Goal: Task Accomplishment & Management: Manage account settings

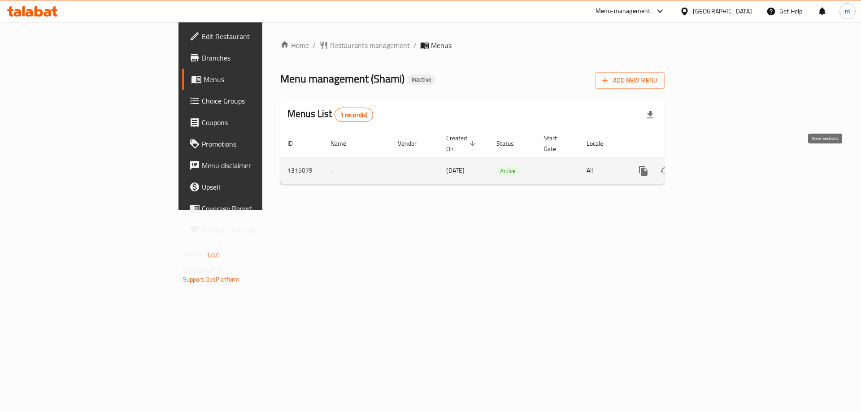
click at [713, 165] on icon "enhanced table" at bounding box center [707, 170] width 11 height 11
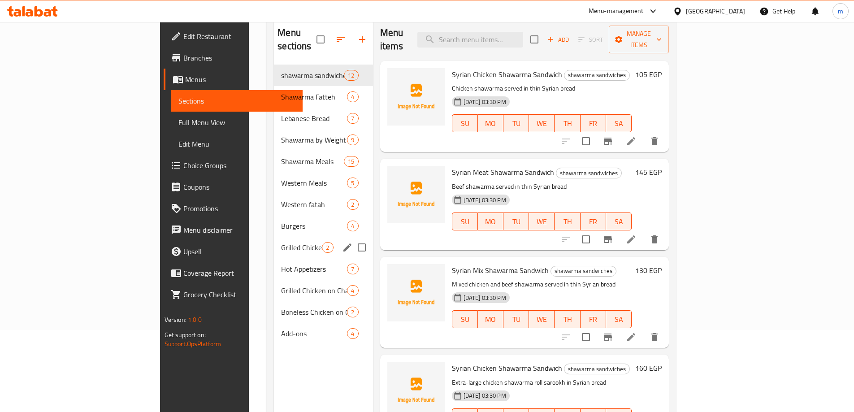
scroll to position [125, 0]
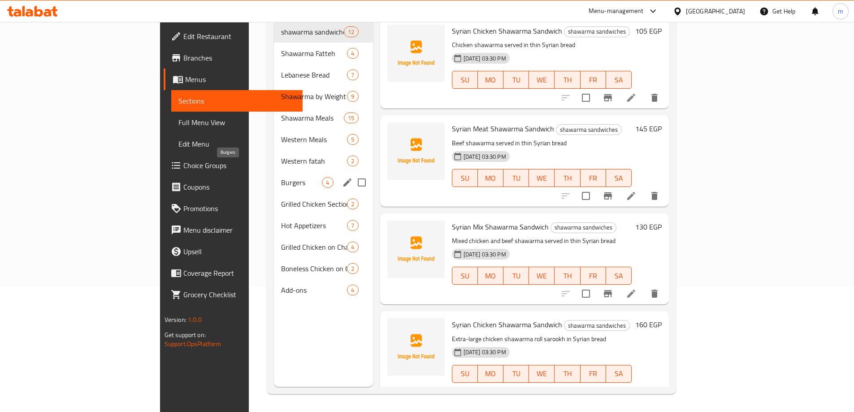
click at [281, 177] on span "Burgers" at bounding box center [301, 182] width 41 height 11
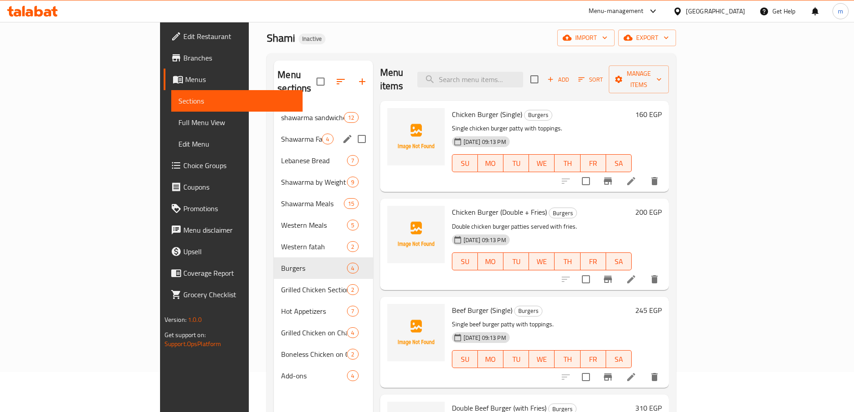
scroll to position [36, 0]
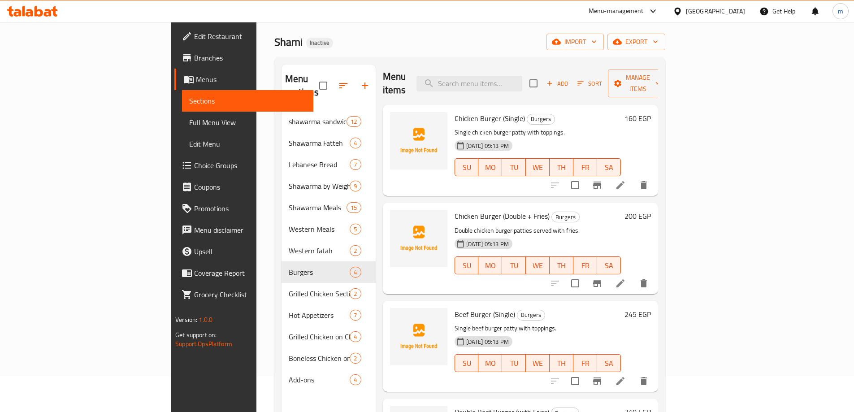
click at [189, 147] on span "Edit Menu" at bounding box center [247, 143] width 117 height 11
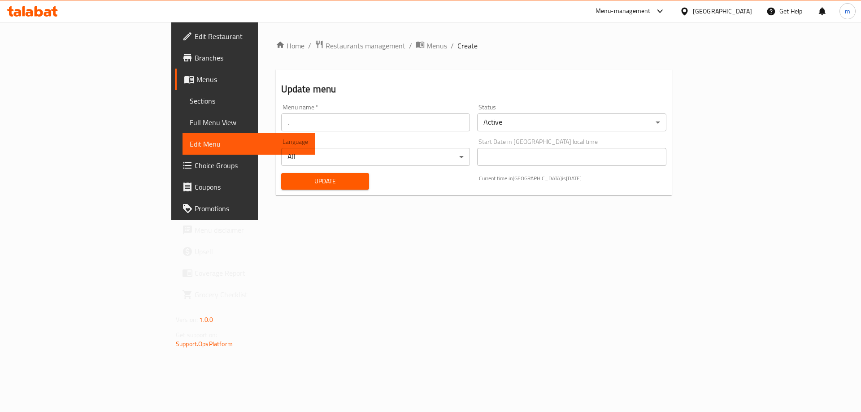
click at [196, 82] on span "Menus" at bounding box center [252, 79] width 112 height 11
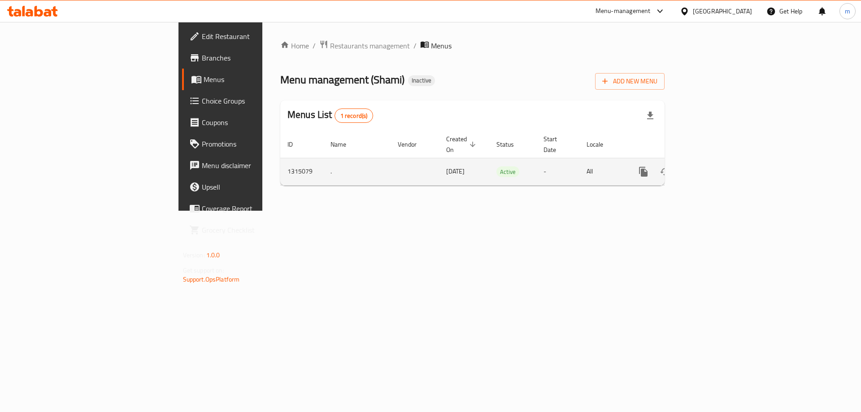
click at [713, 166] on icon "enhanced table" at bounding box center [707, 171] width 11 height 11
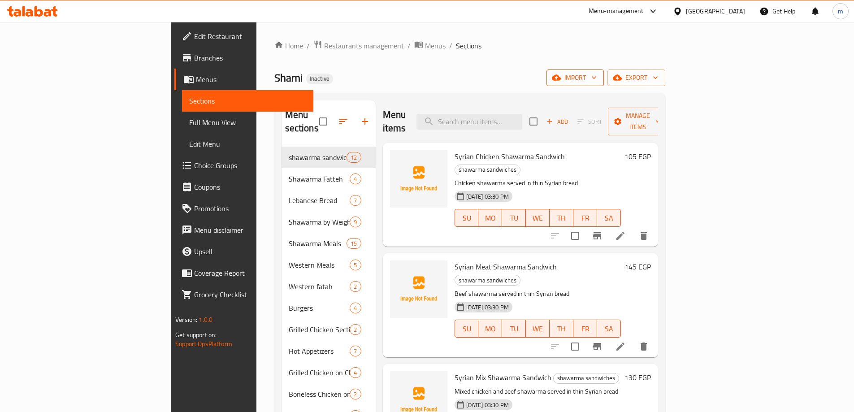
click at [598, 77] on icon "button" at bounding box center [593, 77] width 9 height 9
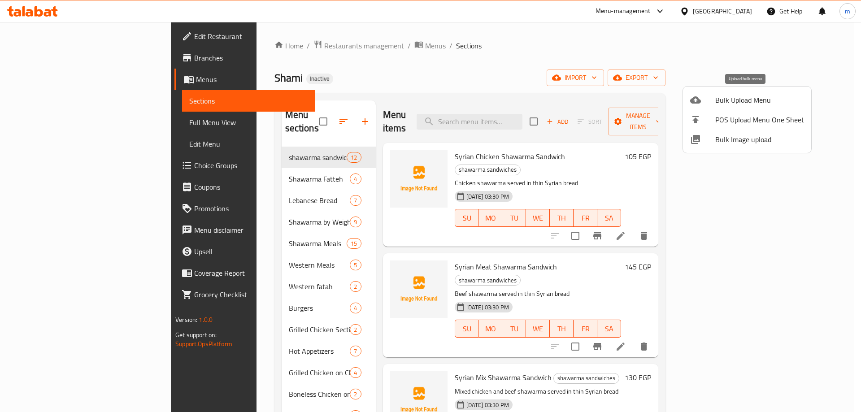
click at [725, 99] on span "Bulk Upload Menu" at bounding box center [759, 100] width 89 height 11
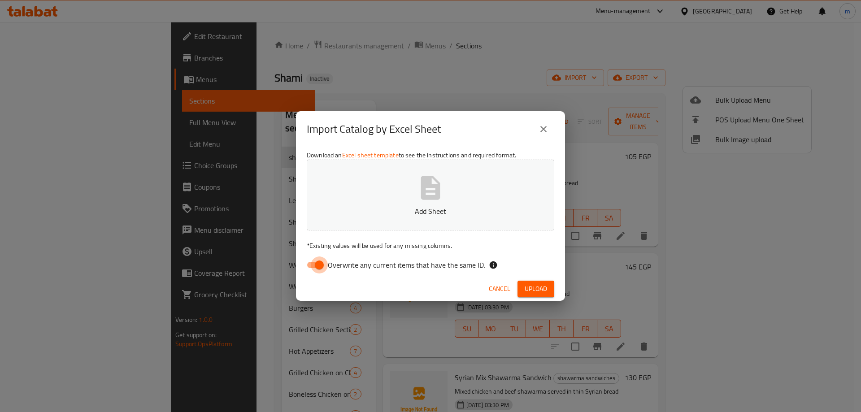
click at [322, 262] on input "Overwrite any current items that have the same ID." at bounding box center [319, 264] width 51 height 17
checkbox input "false"
click at [536, 287] on span "Upload" at bounding box center [535, 288] width 22 height 11
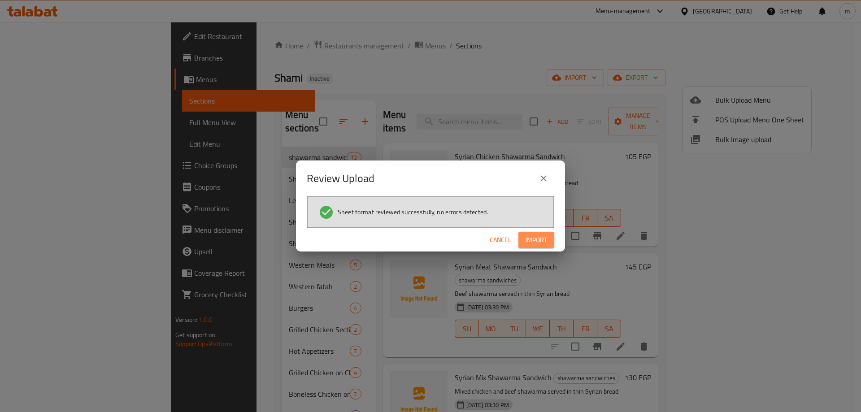
click at [541, 238] on span "Import" at bounding box center [536, 239] width 22 height 11
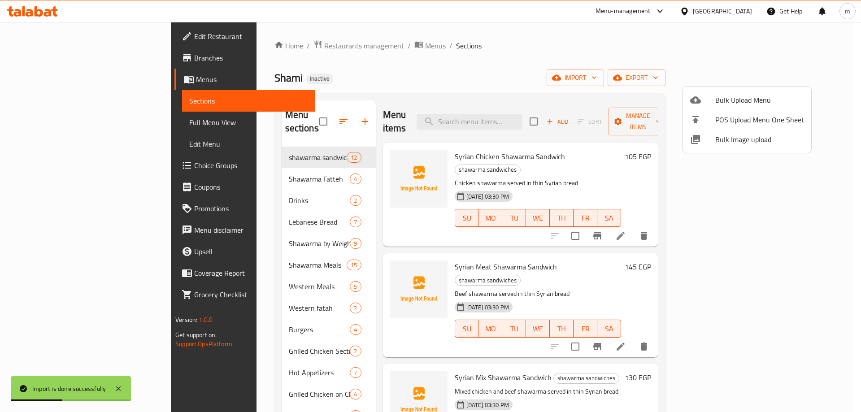
drag, startPoint x: 66, startPoint y: 121, endPoint x: 78, endPoint y: 125, distance: 13.2
click at [66, 121] on div at bounding box center [430, 206] width 861 height 412
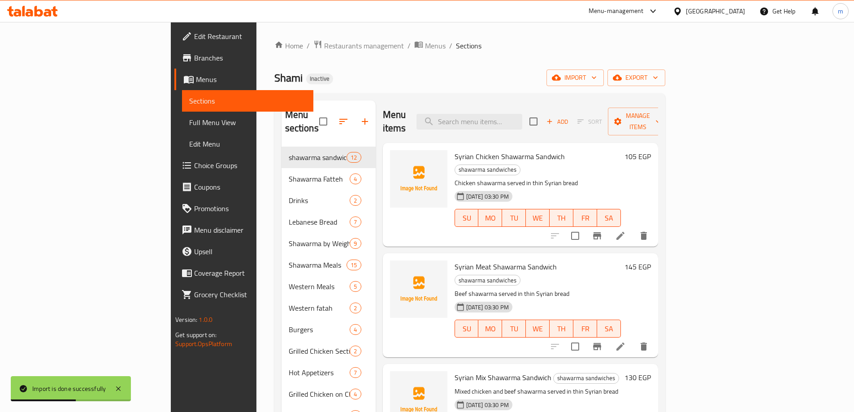
click at [189, 119] on span "Full Menu View" at bounding box center [247, 122] width 117 height 11
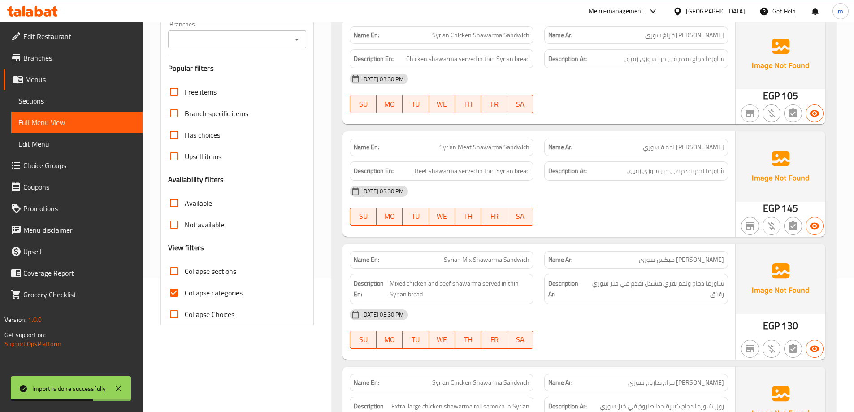
scroll to position [224, 0]
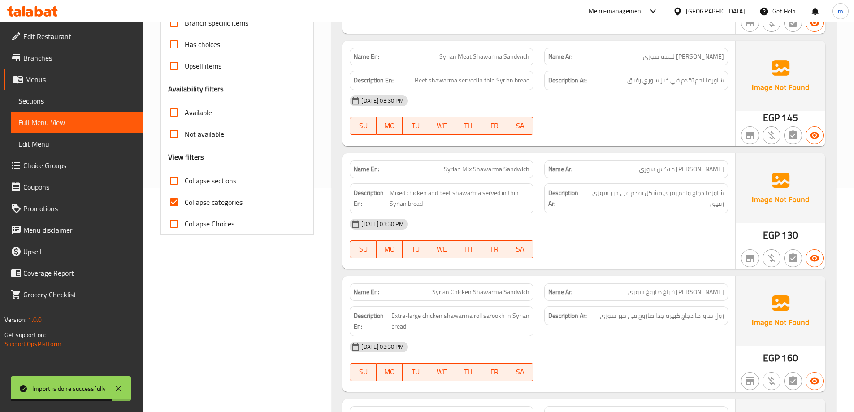
click at [203, 178] on span "Collapse sections" at bounding box center [211, 180] width 52 height 11
click at [185, 178] on input "Collapse sections" at bounding box center [174, 181] width 22 height 22
checkbox input "true"
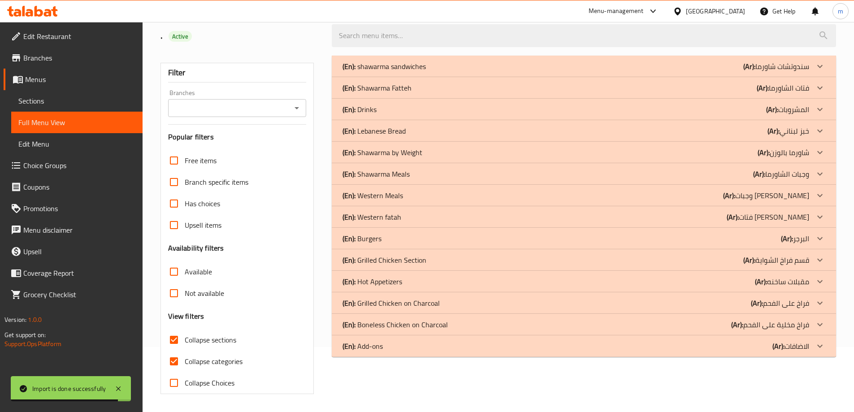
scroll to position [65, 0]
click at [176, 360] on input "Collapse categories" at bounding box center [174, 361] width 22 height 22
checkbox input "false"
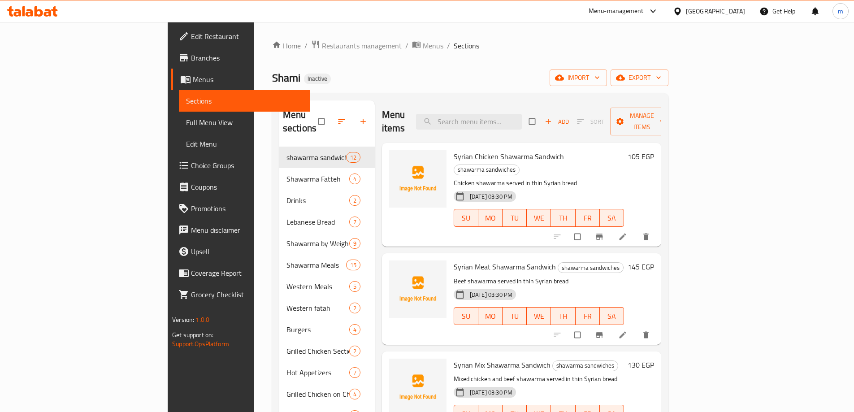
click at [186, 120] on span "Full Menu View" at bounding box center [244, 122] width 117 height 11
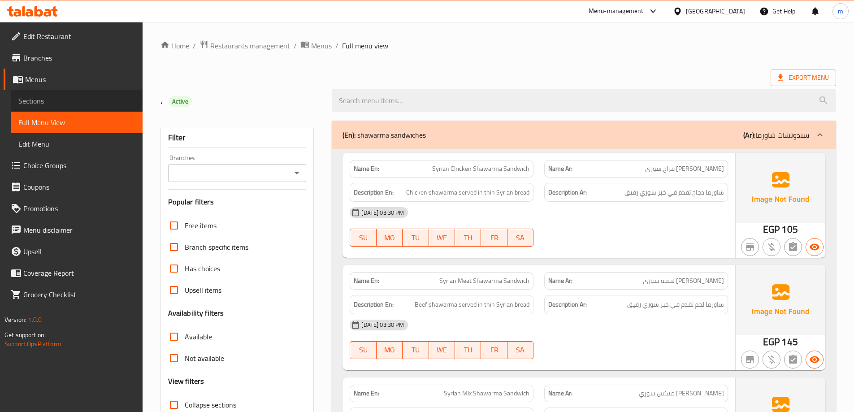
click at [52, 99] on span "Sections" at bounding box center [76, 100] width 117 height 11
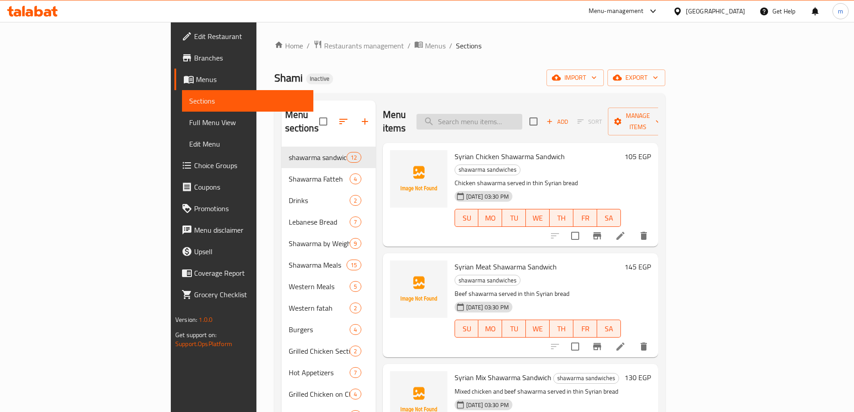
click at [510, 121] on input "search" at bounding box center [469, 122] width 106 height 16
paste input "V Cola"
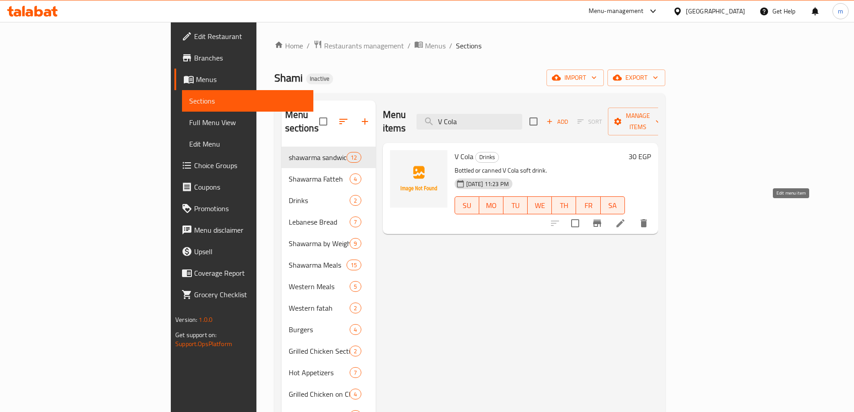
type input "V Cola"
click at [624, 219] on icon at bounding box center [620, 223] width 8 height 8
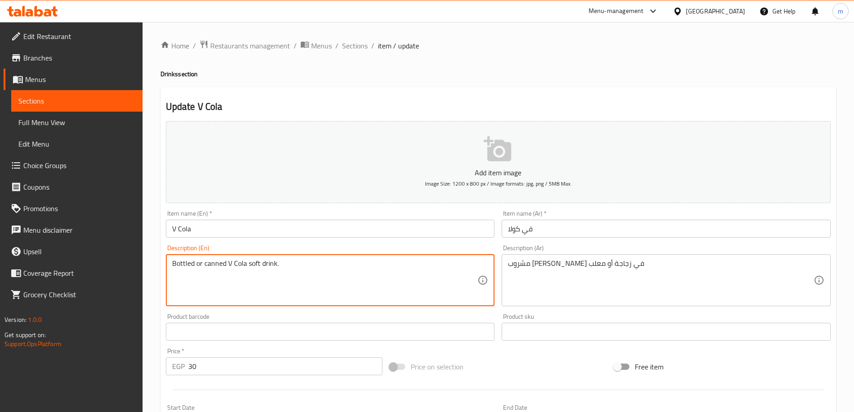
click at [216, 264] on textarea "Bottled or canned V Cola soft drink." at bounding box center [325, 280] width 306 height 43
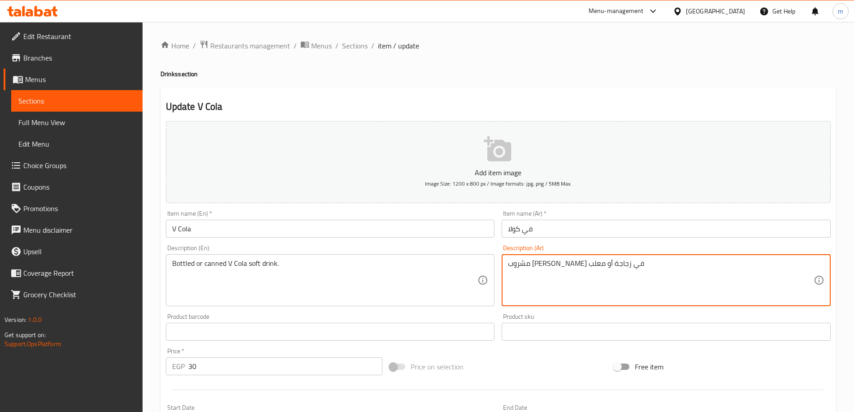
click at [552, 265] on textarea "مشروب [PERSON_NAME] في زجاجة أو معلب" at bounding box center [661, 280] width 306 height 43
click at [541, 264] on textarea "مشروب [PERSON_NAME] في زجاجة أو معلب" at bounding box center [661, 280] width 306 height 43
drag, startPoint x: 534, startPoint y: 265, endPoint x: 562, endPoint y: 272, distance: 29.0
click at [562, 272] on textarea "مشروب [PERSON_NAME] في زجاجة أو معلب" at bounding box center [661, 280] width 306 height 43
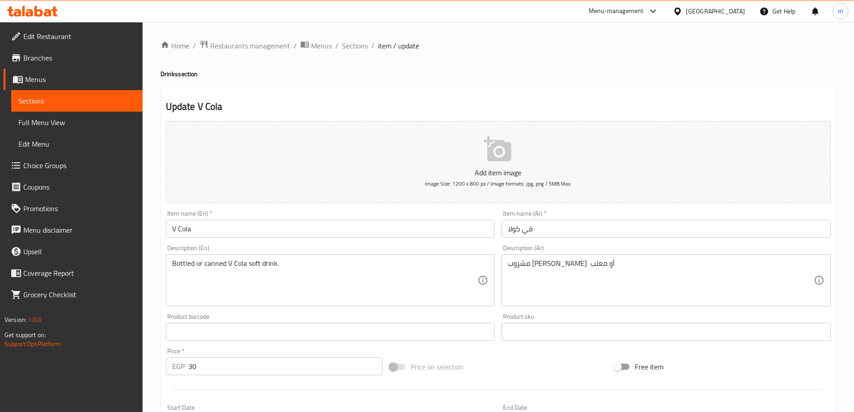
click at [535, 265] on textarea "مشروب غازي كولا أو معلب" at bounding box center [661, 280] width 306 height 43
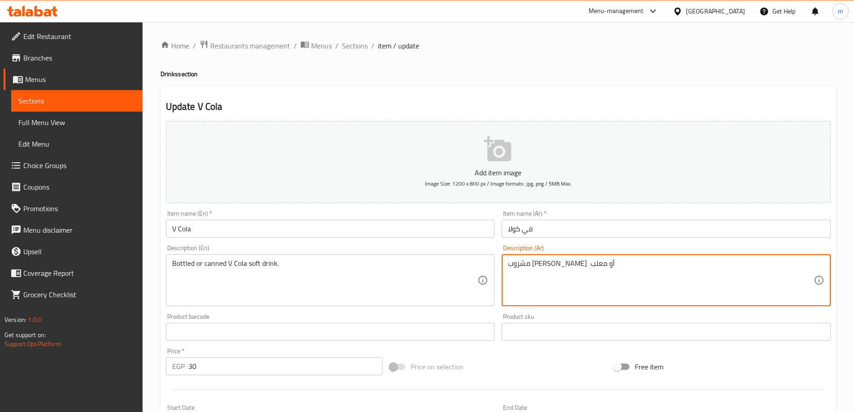
paste textarea "مُعبأة"
click at [553, 267] on textarea "مشروب غازي كولامُعبأة أو معلب" at bounding box center [661, 280] width 306 height 43
click at [533, 265] on textarea "مشروب غازي كولا مُعبأة أو معلب" at bounding box center [661, 280] width 306 height 43
type textarea "مشروب غازي كولا مُعبأة أو معلب"
click at [590, 246] on div "Description (Ar) مشروب غازي كولا مُعبأة أو معلب Description (Ar)" at bounding box center [666, 275] width 329 height 61
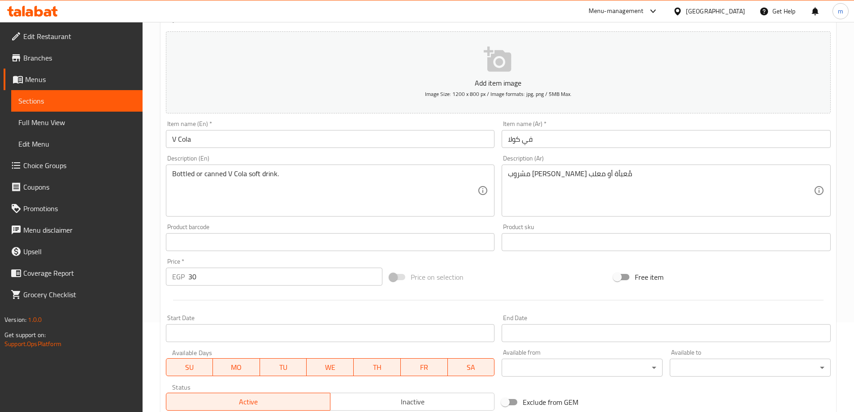
scroll to position [221, 0]
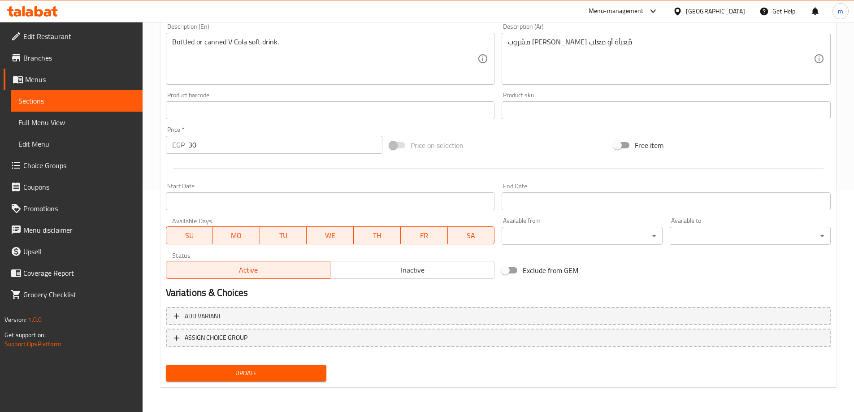
click at [301, 375] on span "Update" at bounding box center [246, 373] width 147 height 11
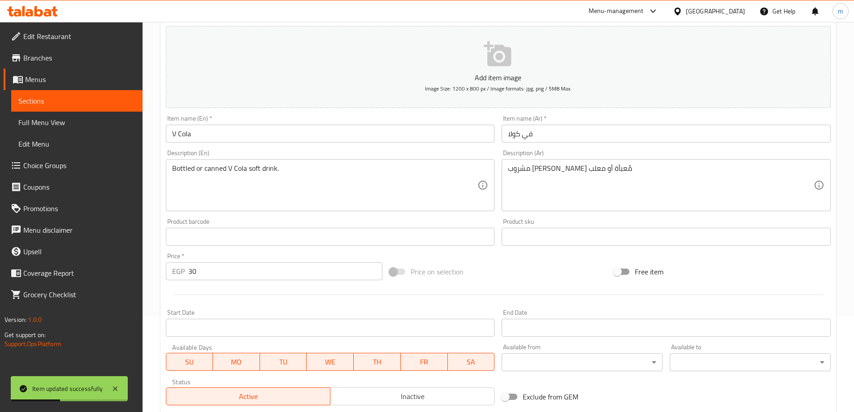
scroll to position [87, 0]
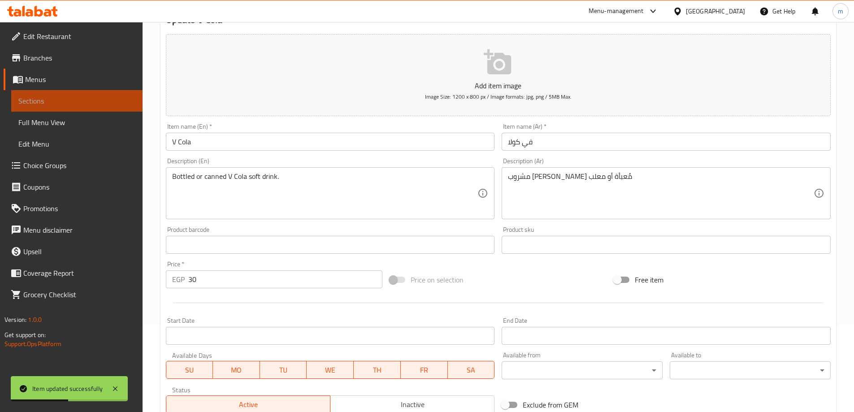
click at [87, 95] on span "Sections" at bounding box center [76, 100] width 117 height 11
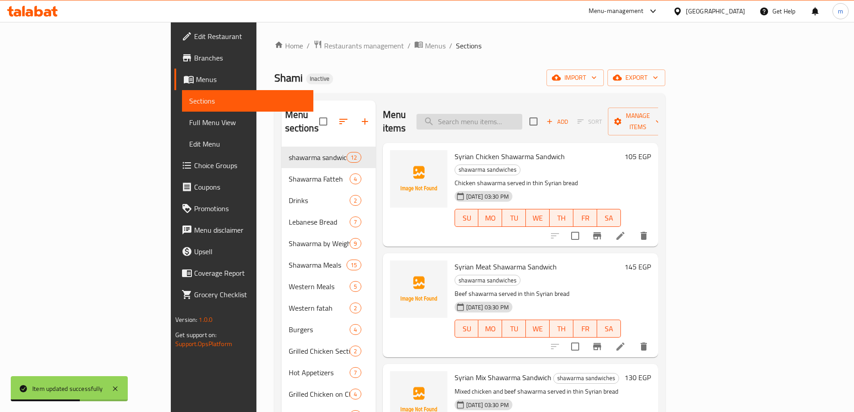
click at [520, 114] on input "search" at bounding box center [469, 122] width 106 height 16
paste input "Mineral Water"
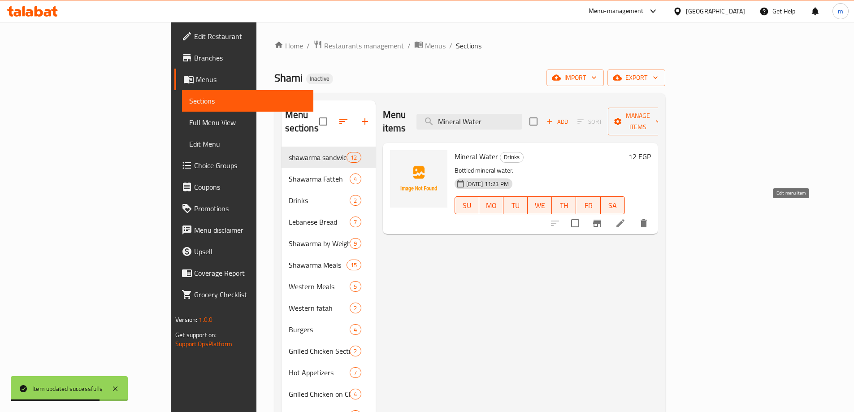
type input "Mineral Water"
click at [624, 219] on icon at bounding box center [620, 223] width 8 height 8
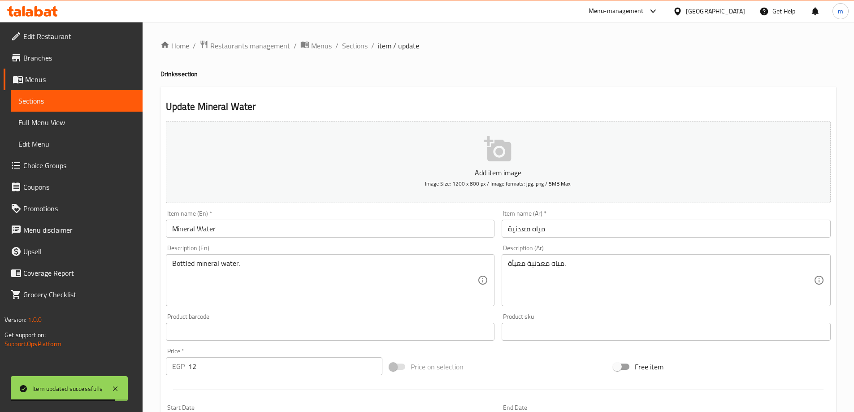
scroll to position [45, 0]
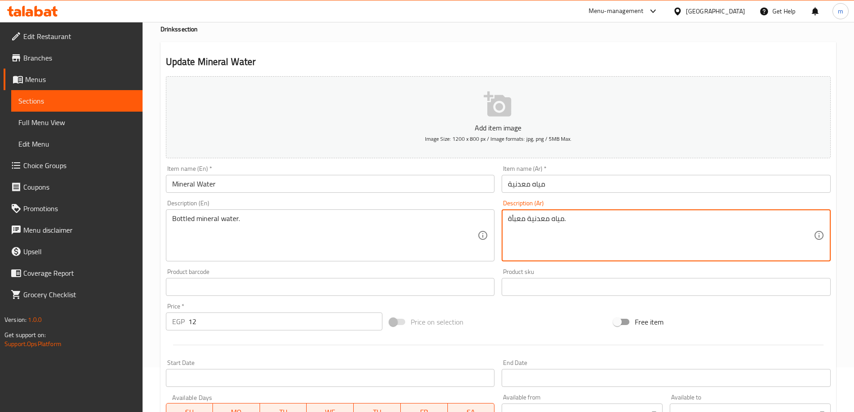
click at [513, 218] on textarea "مياه معدنية معبأة." at bounding box center [661, 235] width 306 height 43
paste textarea "ُ"
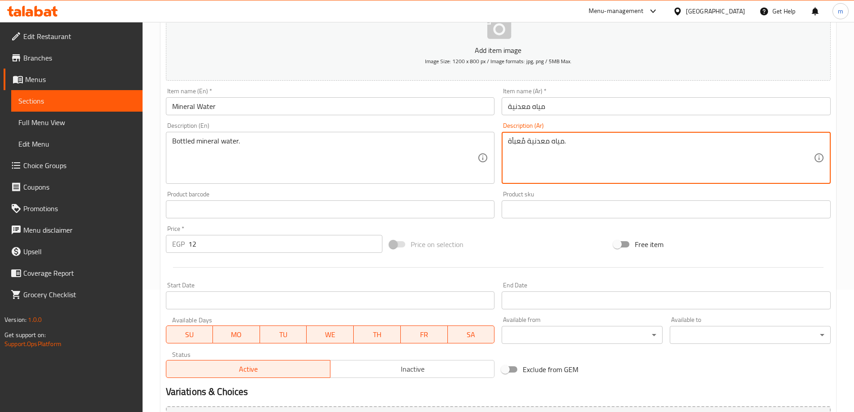
scroll to position [221, 0]
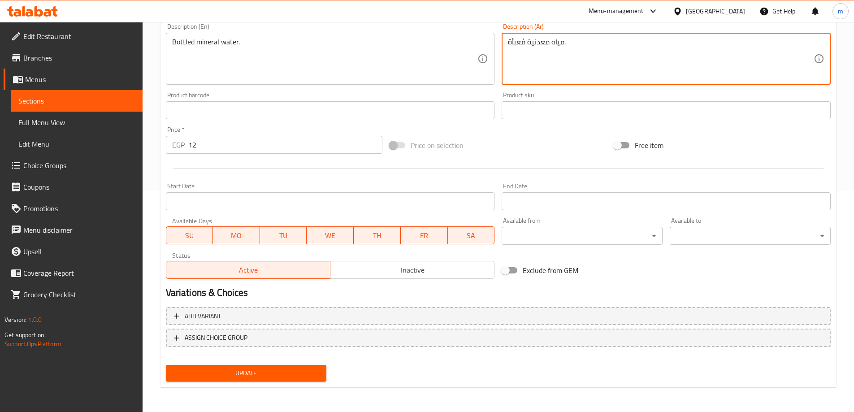
type textarea "مياه معدنية مُعبأة."
click at [271, 370] on span "Update" at bounding box center [246, 373] width 147 height 11
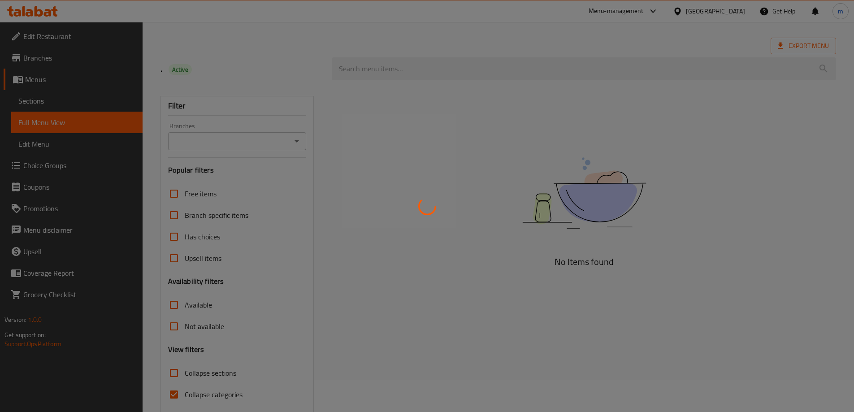
scroll to position [65, 0]
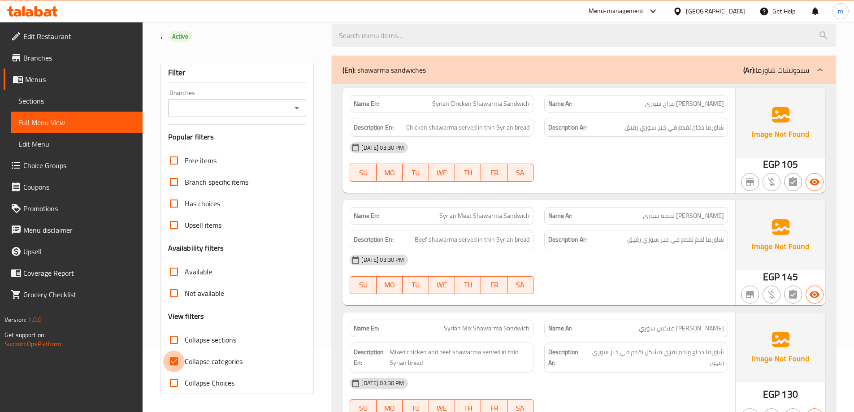
click at [174, 359] on input "Collapse categories" at bounding box center [174, 361] width 22 height 22
checkbox input "false"
click at [175, 340] on input "Collapse sections" at bounding box center [174, 340] width 22 height 22
checkbox input "true"
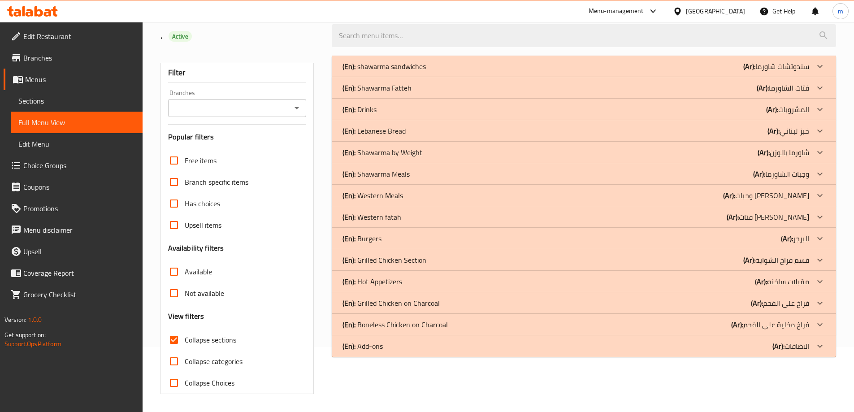
click at [665, 110] on div "(En): Drinks (Ar): المشروبات" at bounding box center [575, 109] width 467 height 11
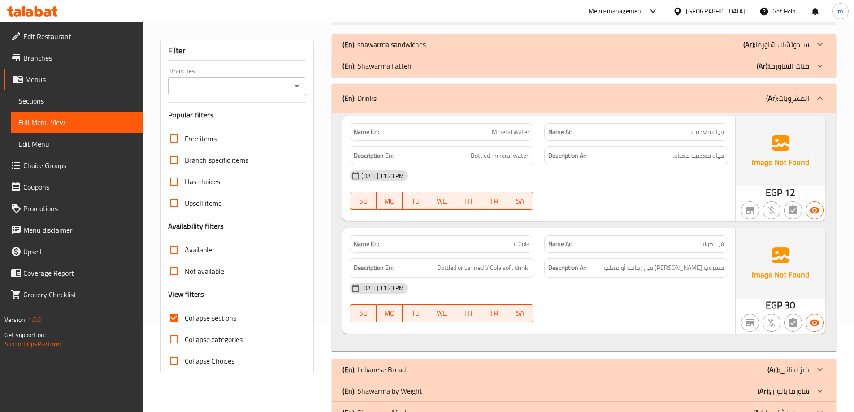
scroll to position [90, 0]
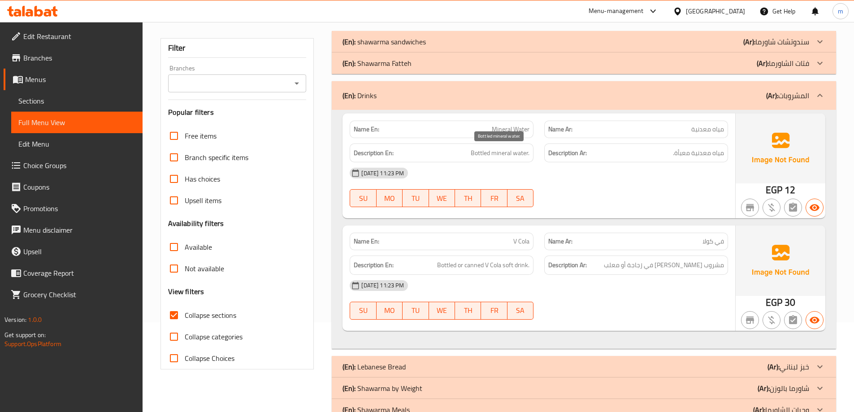
click at [479, 154] on span "Bottled mineral water." at bounding box center [500, 152] width 59 height 11
copy span "Bottled"
click at [502, 153] on span "Bottled mineral water." at bounding box center [500, 152] width 59 height 11
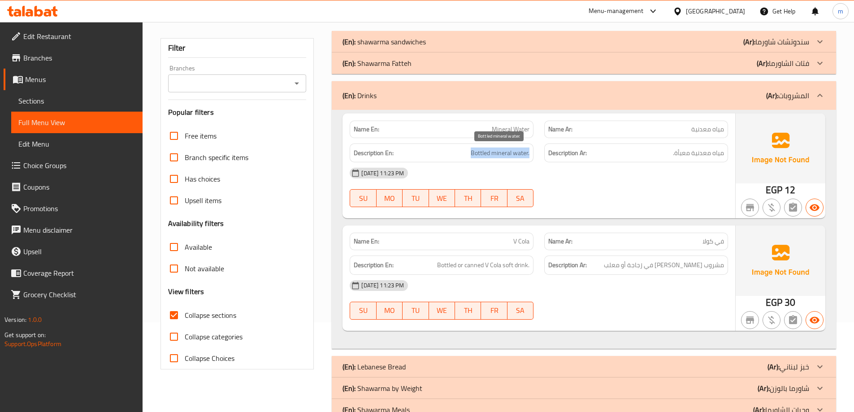
click at [502, 153] on span "Bottled mineral water." at bounding box center [500, 152] width 59 height 11
copy span "Bottled mineral water."
click at [478, 266] on span "Bottled or canned V Cola soft drink." at bounding box center [483, 264] width 92 height 11
copy span "canned"
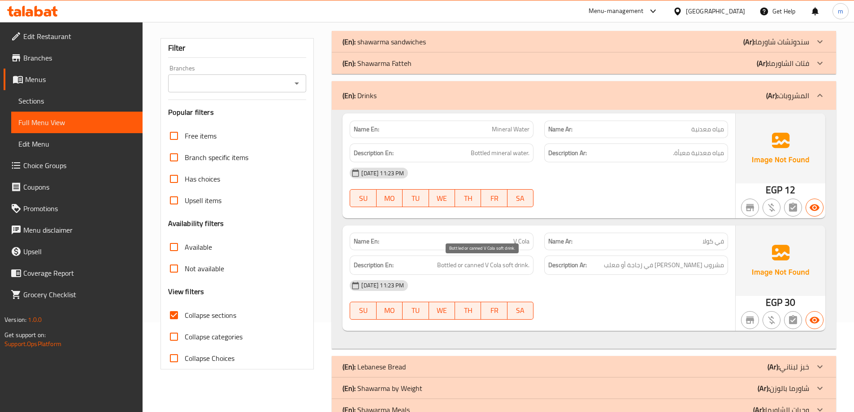
click at [449, 266] on span "Bottled or canned V Cola soft drink." at bounding box center [483, 264] width 92 height 11
copy span "Bottled"
click at [597, 318] on div at bounding box center [636, 319] width 195 height 11
click at [501, 153] on span "Bottled mineral water." at bounding box center [500, 152] width 59 height 11
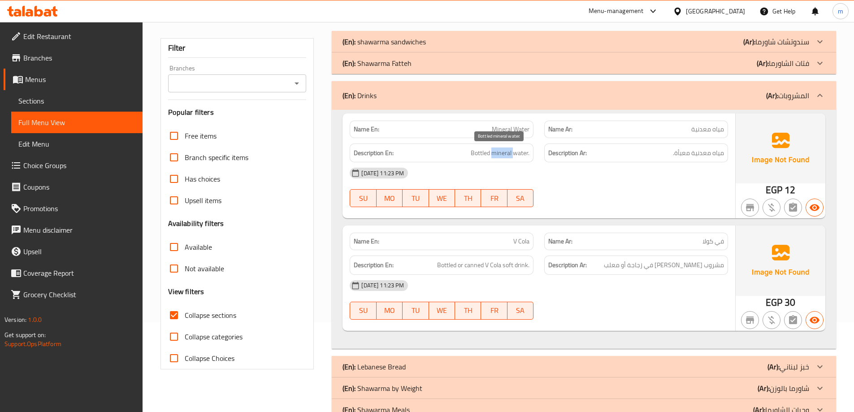
click at [501, 153] on span "Bottled mineral water." at bounding box center [500, 152] width 59 height 11
copy span "Bottled mineral water."
click at [477, 264] on span "Bottled or canned V Cola soft drink." at bounding box center [483, 264] width 92 height 11
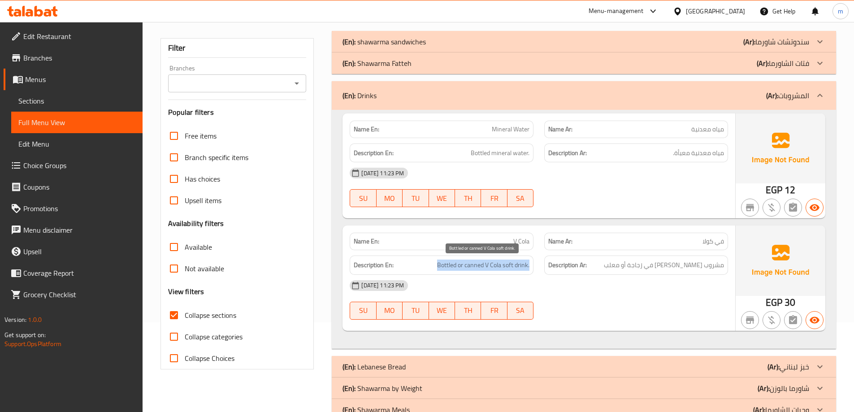
click at [477, 264] on span "Bottled or canned V Cola soft drink." at bounding box center [483, 264] width 92 height 11
copy span "Bottled or canned V Cola soft drink."
click at [446, 265] on span "Bottled or canned V Cola soft drink." at bounding box center [483, 264] width 92 height 11
click at [683, 152] on span "مياه معدنية معبأة." at bounding box center [698, 152] width 51 height 11
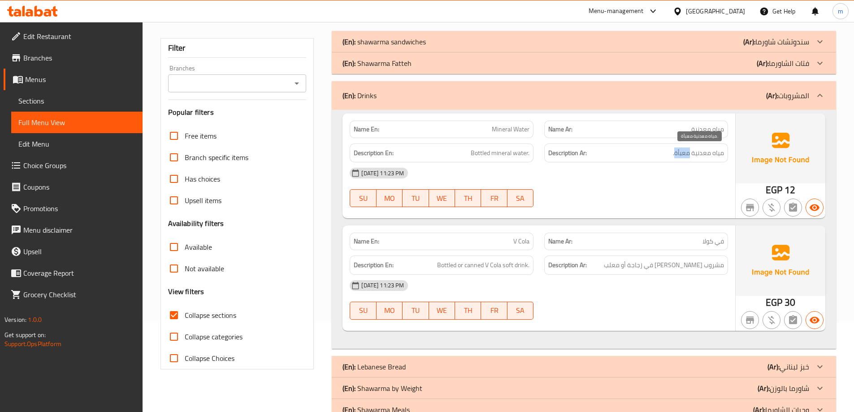
click at [683, 152] on span "مياه معدنية معبأة." at bounding box center [698, 152] width 51 height 11
copy span "معبأة"
click at [519, 241] on span "V Cola" at bounding box center [521, 241] width 16 height 9
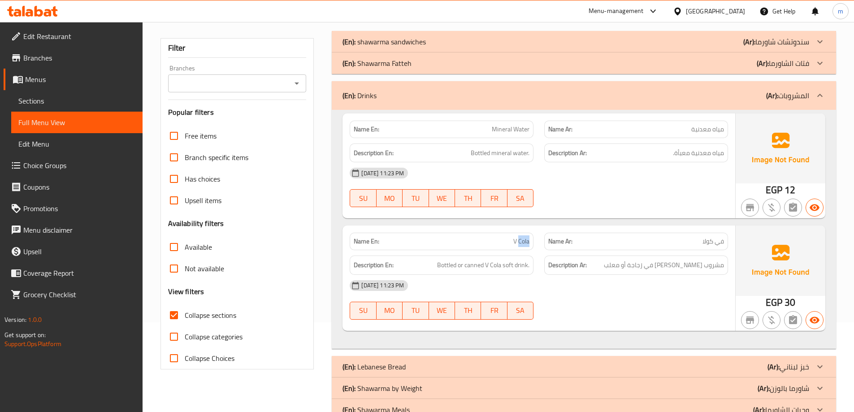
click at [519, 241] on span "V Cola" at bounding box center [521, 241] width 16 height 9
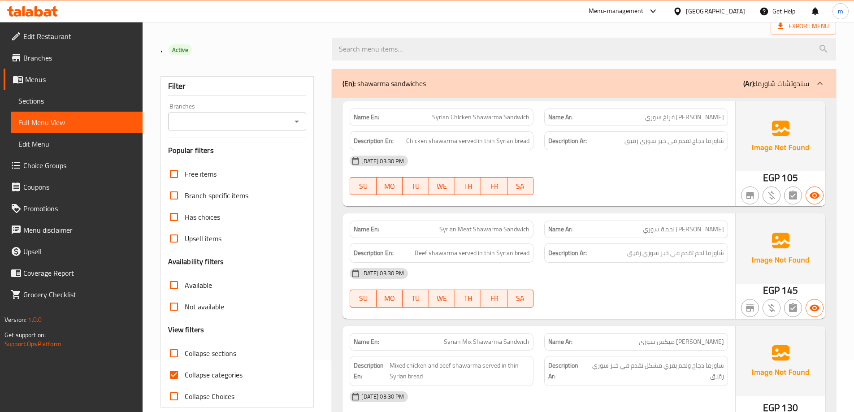
scroll to position [224, 0]
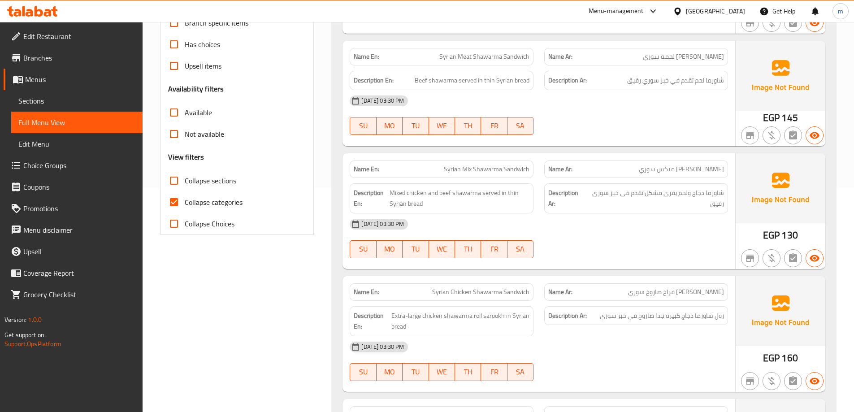
click at [224, 175] on span "Collapse sections" at bounding box center [211, 180] width 52 height 11
click at [185, 174] on input "Collapse sections" at bounding box center [174, 181] width 22 height 22
checkbox input "true"
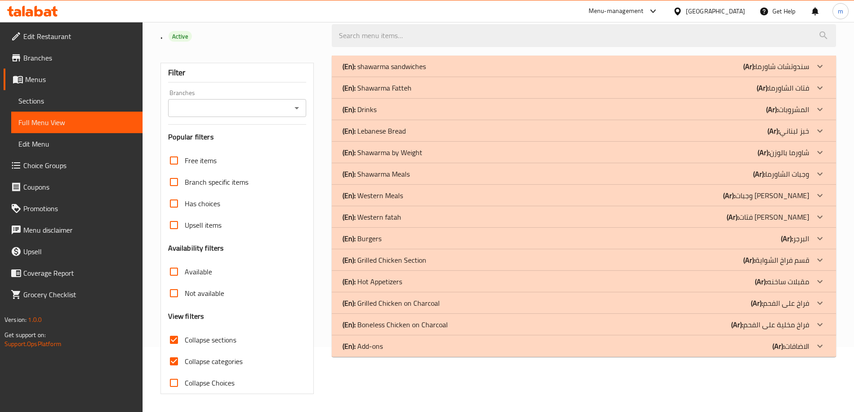
click at [173, 350] on input "Collapse categories" at bounding box center [174, 361] width 22 height 22
checkbox input "false"
click at [708, 110] on div "(En): Drinks (Ar): المشروبات" at bounding box center [575, 109] width 467 height 11
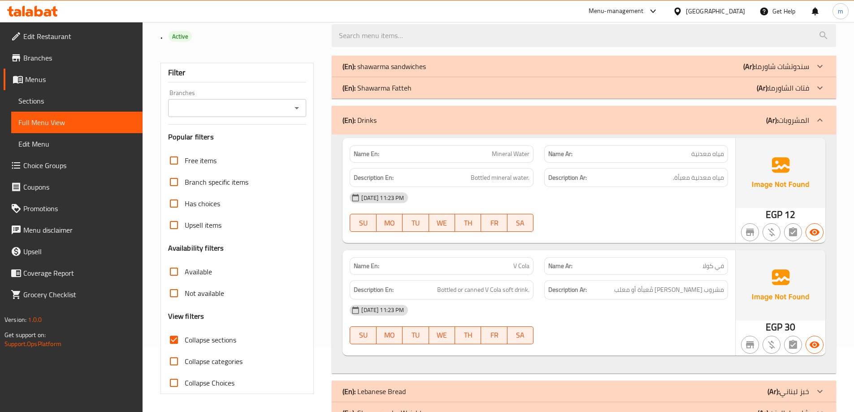
click at [511, 158] on span "Mineral Water" at bounding box center [511, 153] width 38 height 9
copy span "Mineral Water"
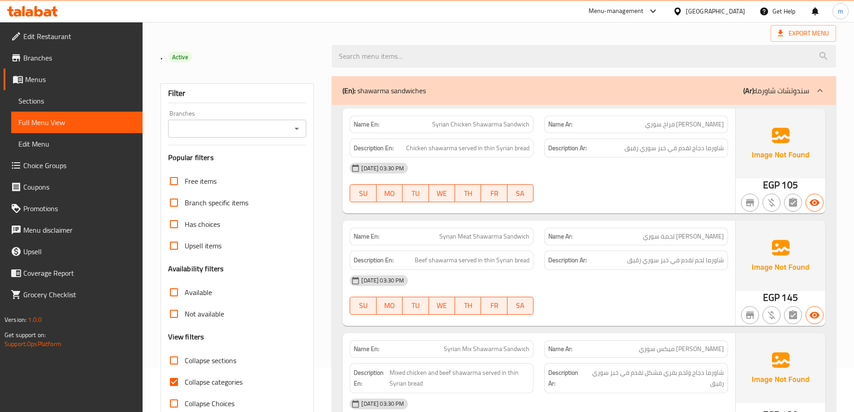
scroll to position [179, 0]
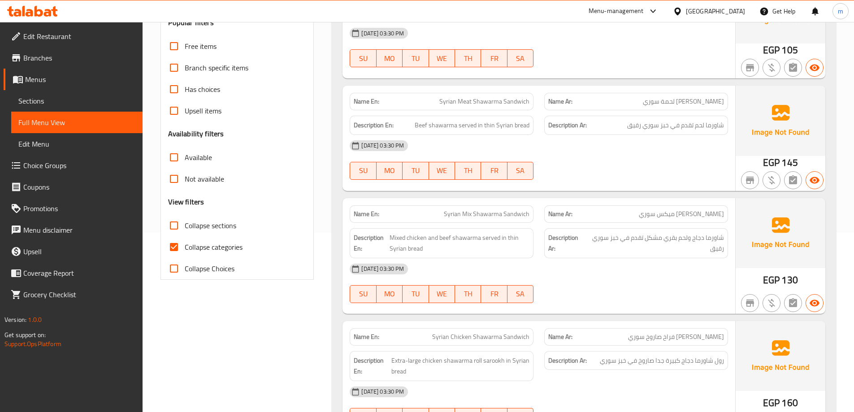
click at [214, 223] on span "Collapse sections" at bounding box center [211, 225] width 52 height 11
click at [185, 223] on input "Collapse sections" at bounding box center [174, 226] width 22 height 22
checkbox input "true"
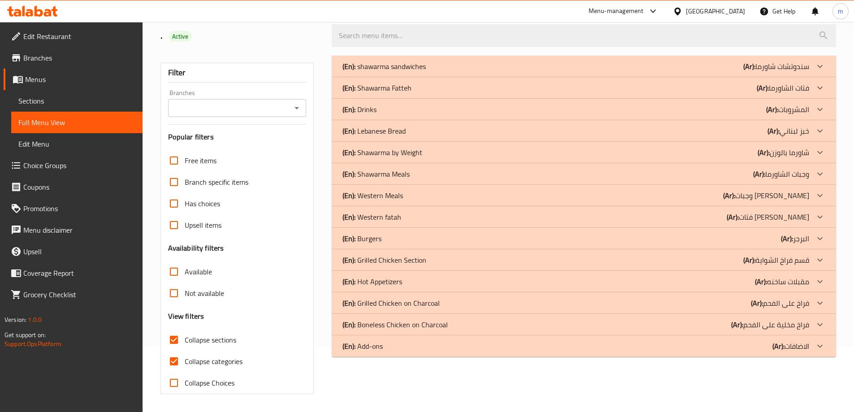
click at [176, 350] on input "Collapse categories" at bounding box center [174, 361] width 22 height 22
checkbox input "false"
click at [411, 107] on div "(En): Drinks (Ar): المشروبات" at bounding box center [575, 109] width 467 height 11
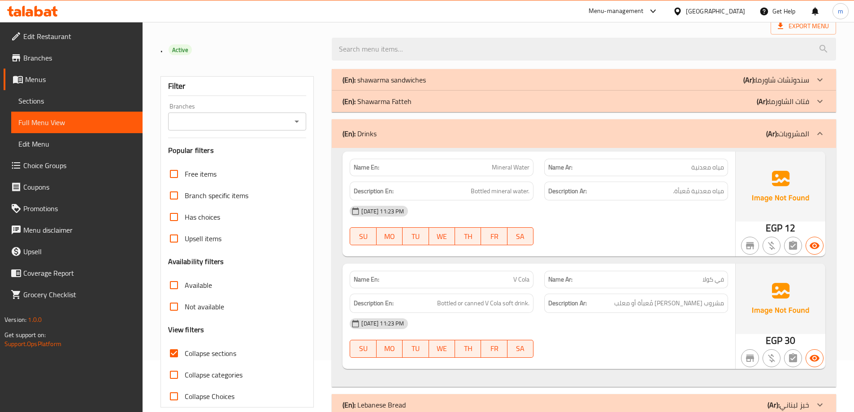
scroll to position [0, 0]
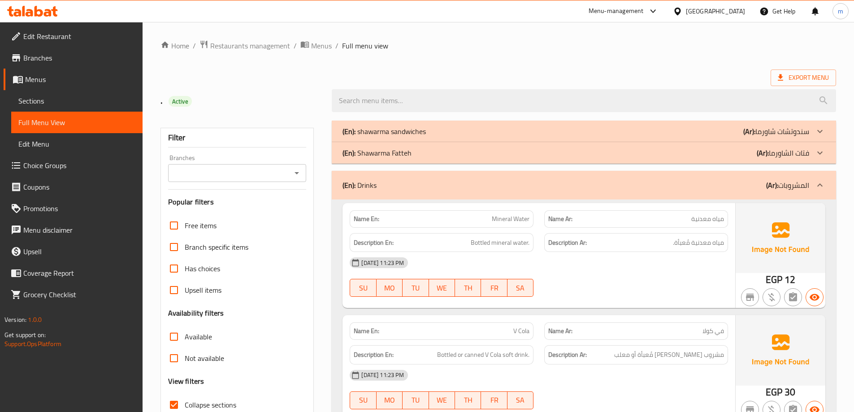
drag, startPoint x: 581, startPoint y: 55, endPoint x: 592, endPoint y: 57, distance: 10.5
click at [581, 55] on div "Home / Restaurants management / Menus / Full menu view Export Menu . Active Fil…" at bounding box center [497, 361] width 675 height 642
click at [795, 73] on span "Export Menu" at bounding box center [803, 77] width 51 height 11
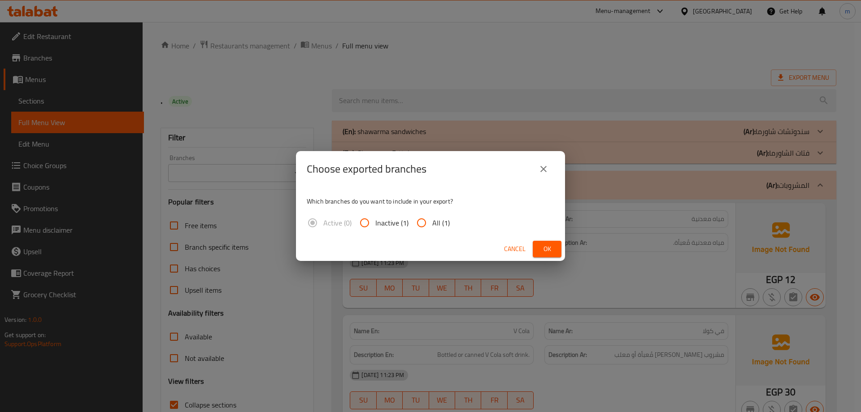
click at [415, 222] on input "All (1)" at bounding box center [422, 223] width 22 height 22
radio input "true"
click at [548, 250] on span "Ok" at bounding box center [547, 248] width 14 height 11
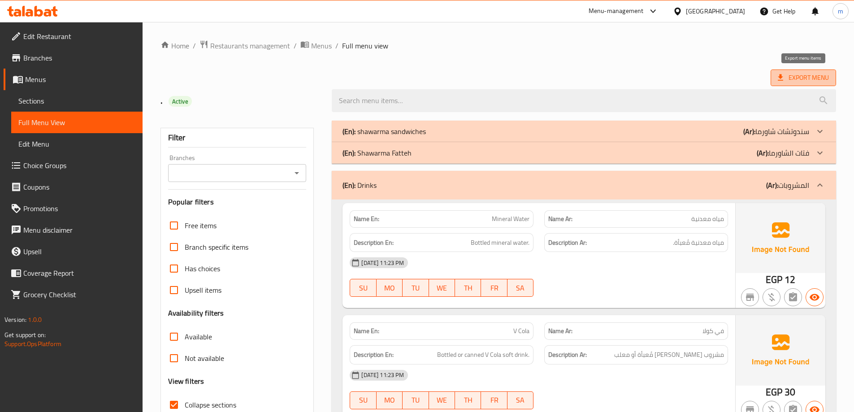
click at [802, 76] on span "Export Menu" at bounding box center [803, 77] width 51 height 11
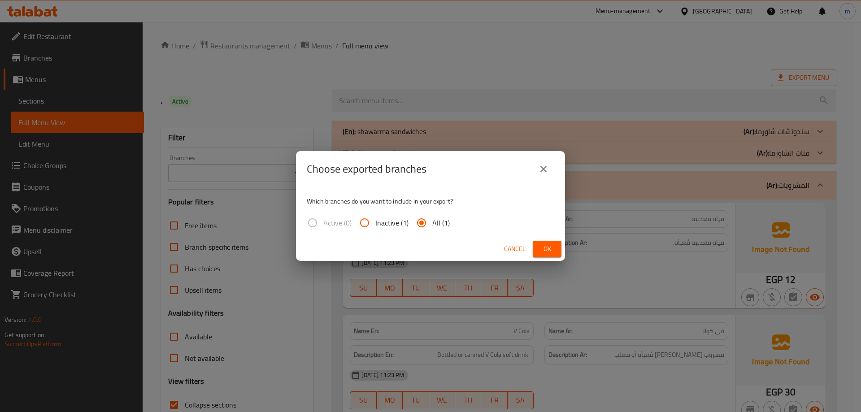
click at [537, 247] on button "Ok" at bounding box center [546, 249] width 29 height 17
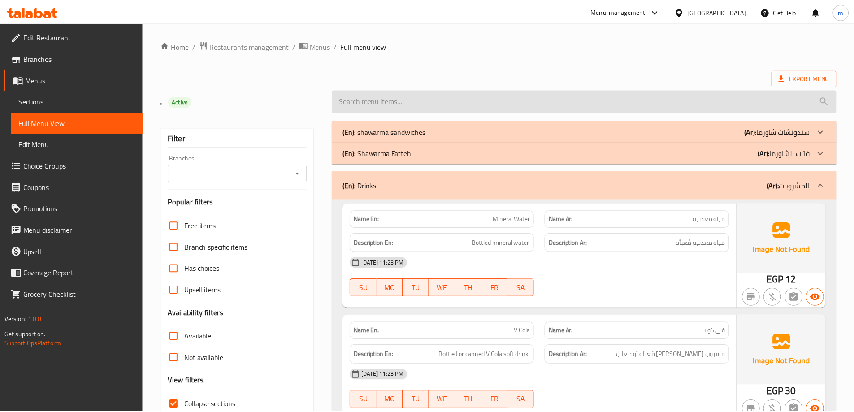
scroll to position [288, 0]
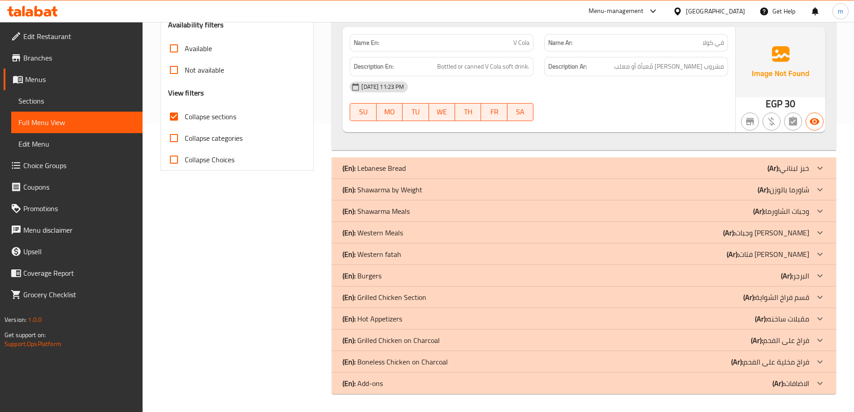
drag, startPoint x: 436, startPoint y: 383, endPoint x: 430, endPoint y: 359, distance: 25.3
click at [436, 383] on div "(En): Add-ons (Ar): الاضافات" at bounding box center [575, 383] width 467 height 11
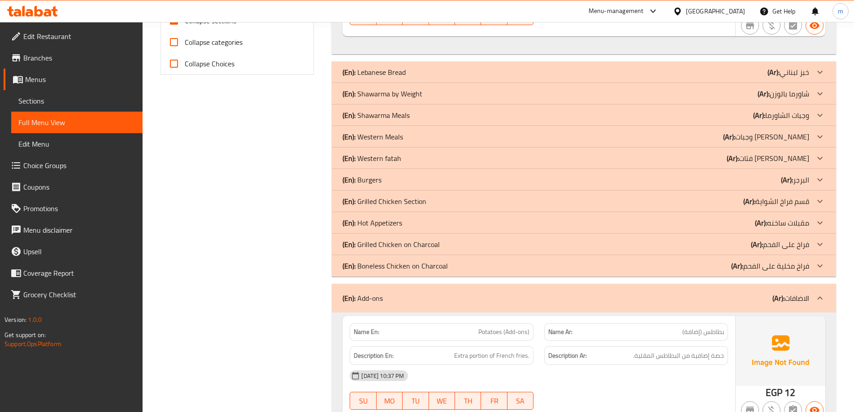
scroll to position [512, 0]
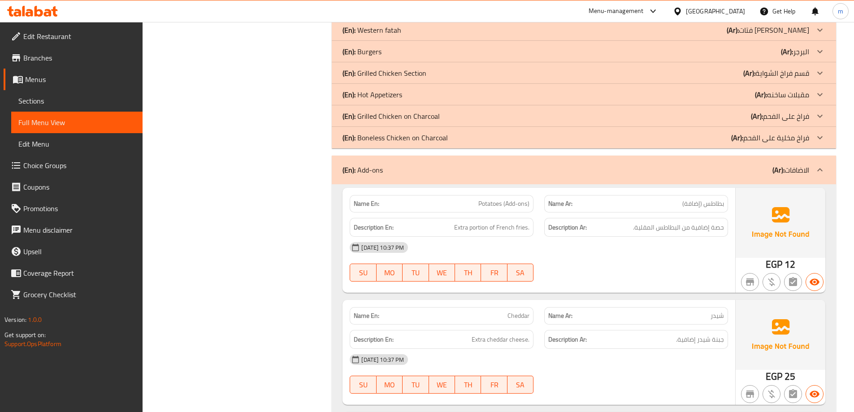
click at [515, 165] on div "(En): Add-ons (Ar): الاضافات" at bounding box center [575, 169] width 467 height 11
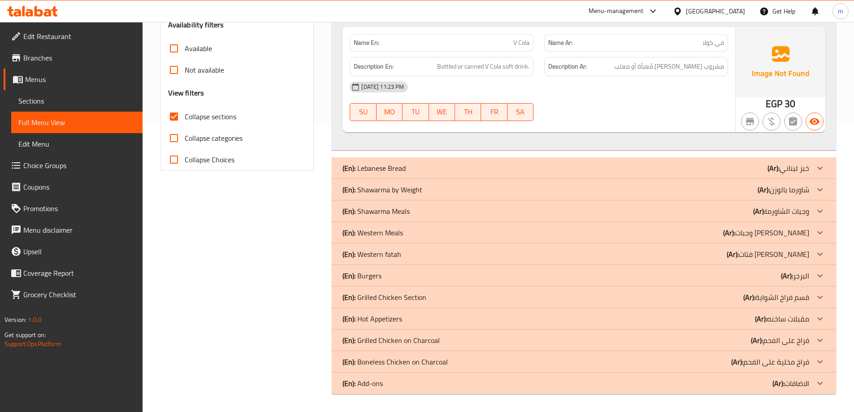
scroll to position [288, 0]
click at [480, 166] on div "(En): Lebanese Bread (Ar): خبز [DEMOGRAPHIC_DATA]" at bounding box center [575, 168] width 467 height 11
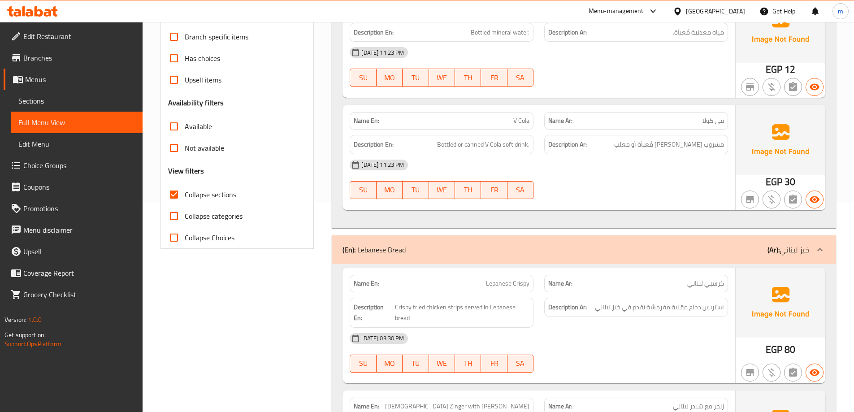
scroll to position [154, 0]
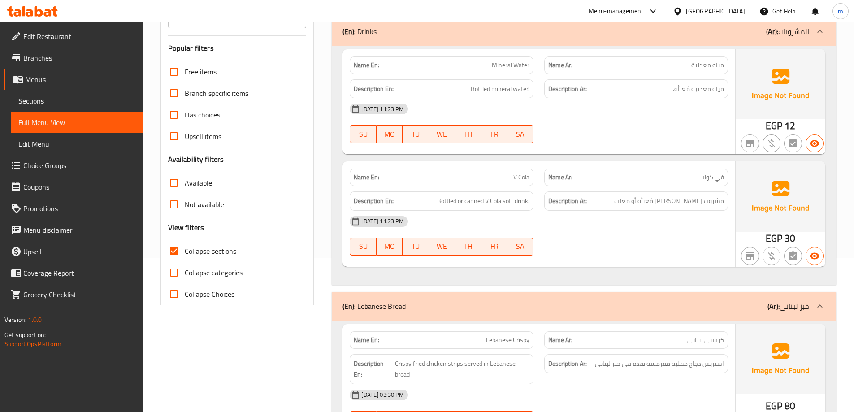
click at [520, 293] on div "(En): Lebanese Bread (Ar): خبز [DEMOGRAPHIC_DATA]" at bounding box center [584, 306] width 504 height 29
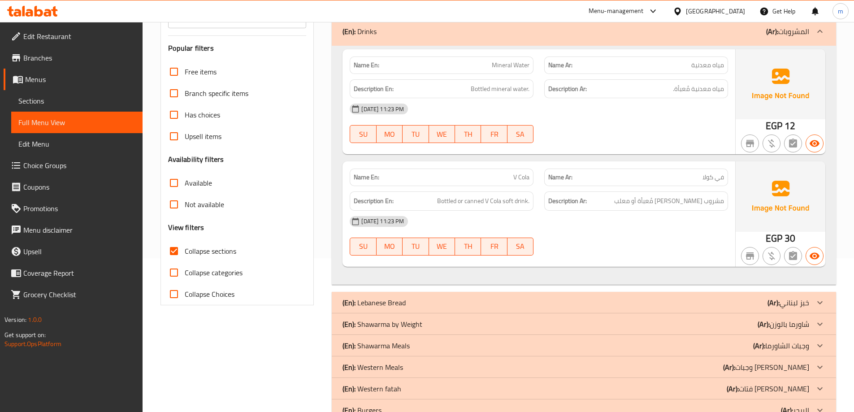
click at [451, 31] on div "(En): Drinks (Ar): المشروبات" at bounding box center [575, 31] width 467 height 11
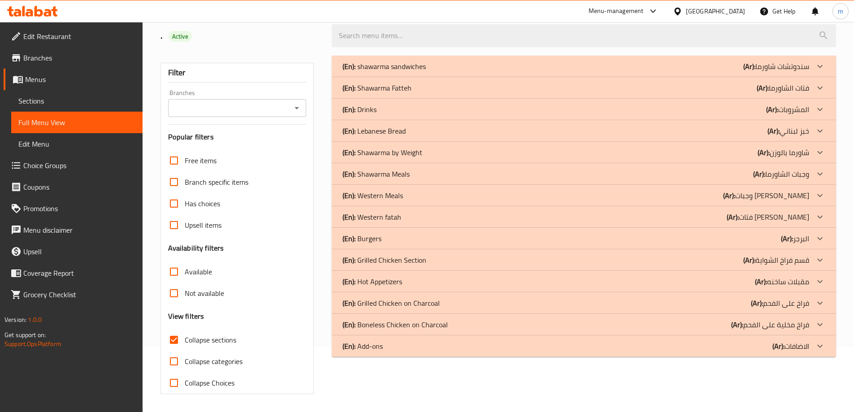
scroll to position [65, 0]
click at [525, 258] on div "(En): Grilled Chicken Section (Ar): قسم فراخ الشواية" at bounding box center [575, 260] width 467 height 11
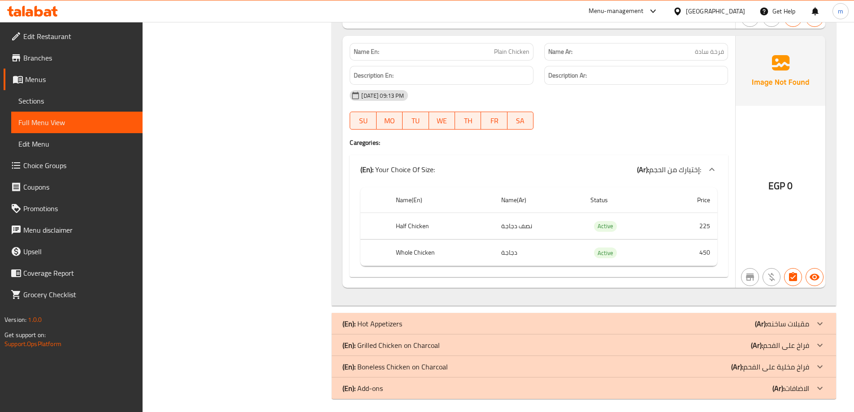
scroll to position [582, 0]
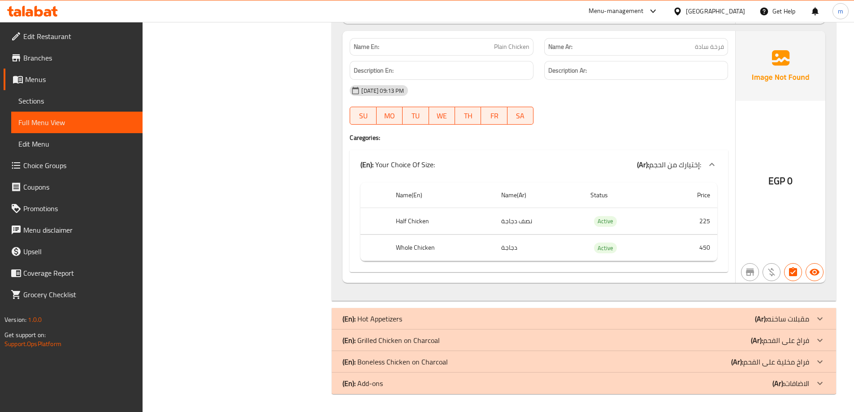
click at [546, 335] on div "(En): Grilled Chicken on Charcoal (Ar): فراخ على الفحم" at bounding box center [575, 340] width 467 height 11
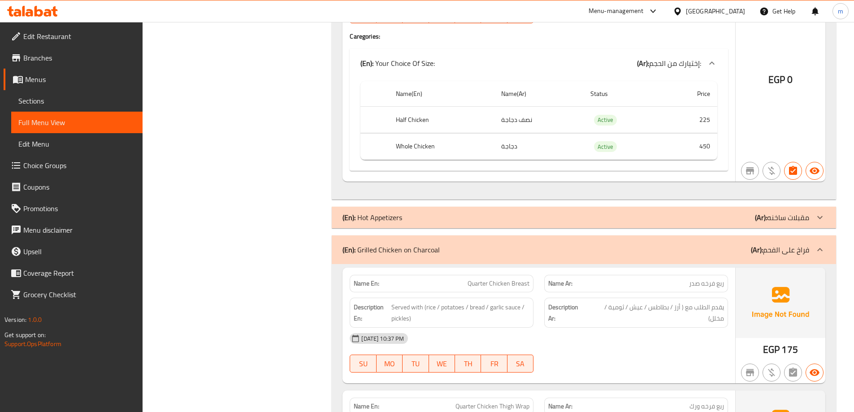
scroll to position [719, 0]
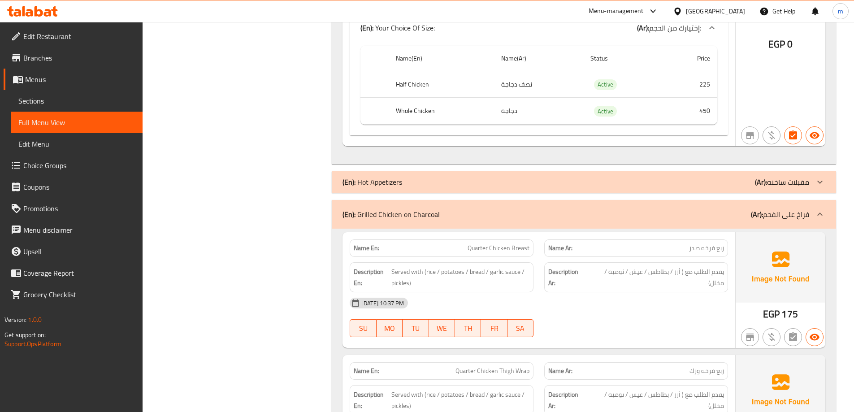
click at [718, 249] on span "ربع فرخه صدر" at bounding box center [706, 247] width 35 height 9
click at [716, 247] on span "ربع فرخه صدر" at bounding box center [706, 247] width 35 height 9
copy span "ربع فرخه صدر"
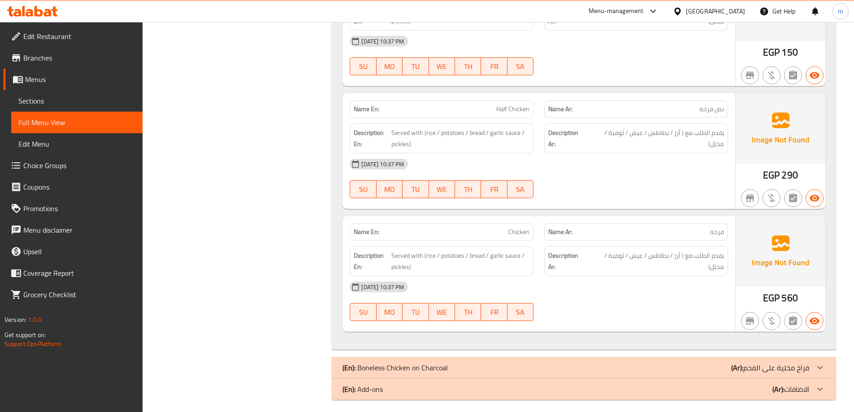
scroll to position [1109, 0]
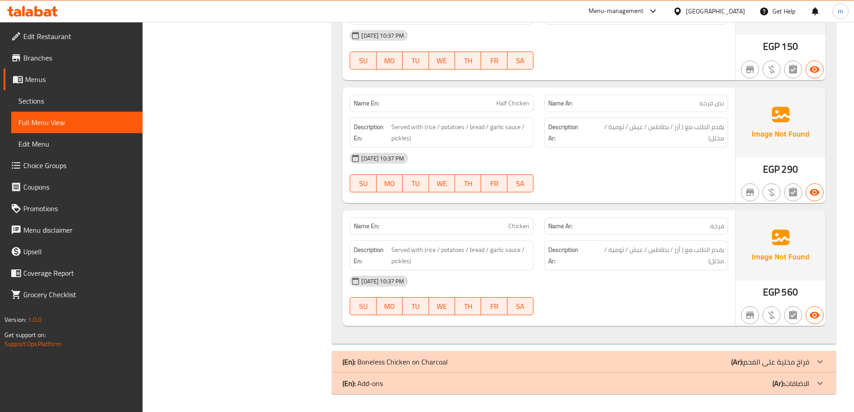
click at [696, 359] on div "(En): Boneless Chicken on Charcoal (Ar): فراخ مخلية على الفحم" at bounding box center [575, 361] width 467 height 11
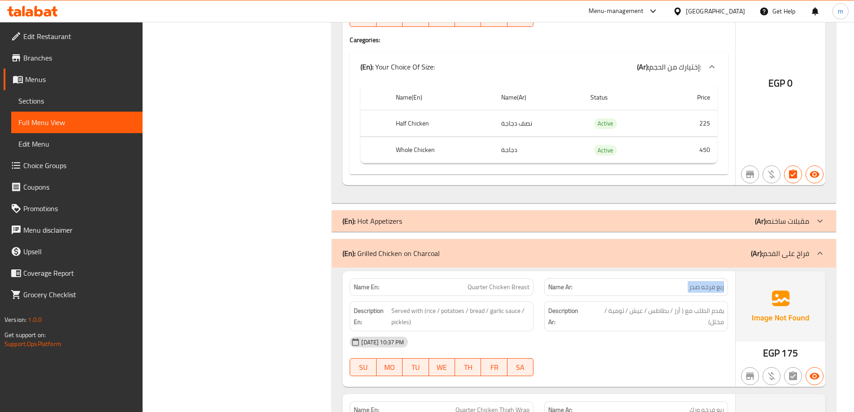
scroll to position [663, 0]
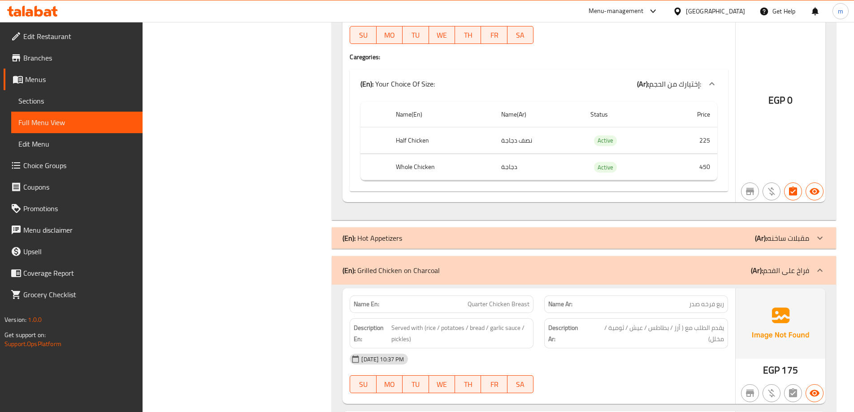
click at [496, 302] on span "Quarter Chicken Breast" at bounding box center [498, 303] width 62 height 9
copy span "Quarter Chicken Breast"
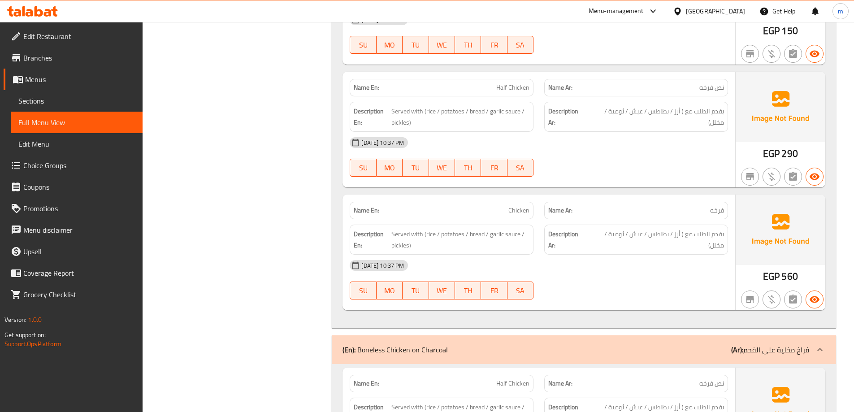
scroll to position [1290, 0]
